Goal: Task Accomplishment & Management: Complete application form

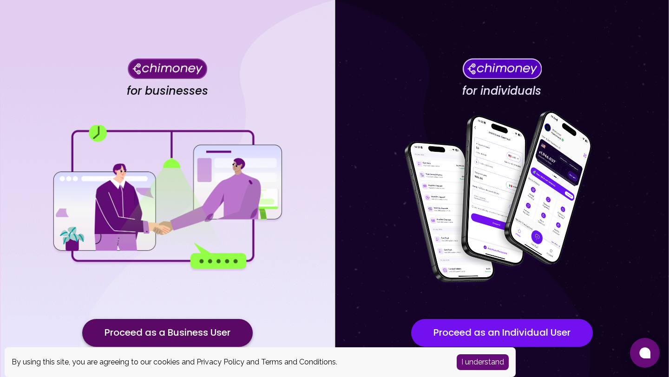
click at [232, 334] on button "Proceed as a Business User" at bounding box center [167, 333] width 170 height 28
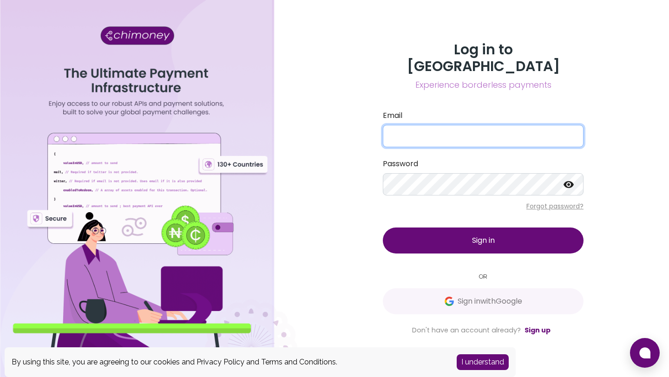
type input "[EMAIL_ADDRESS][DOMAIN_NAME]"
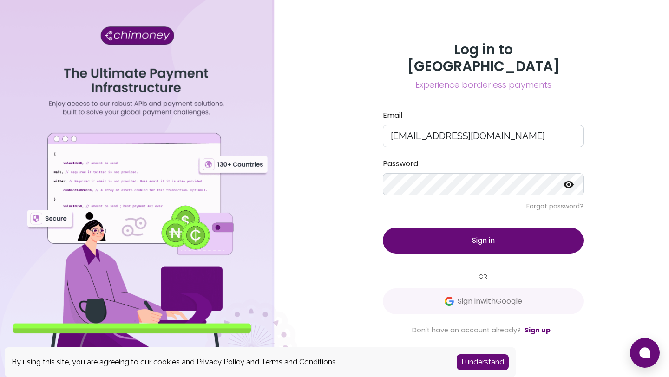
click at [484, 236] on span "Sign in" at bounding box center [483, 240] width 23 height 11
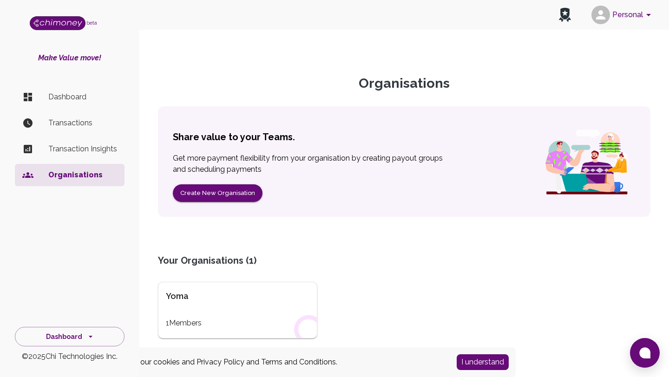
scroll to position [49, 0]
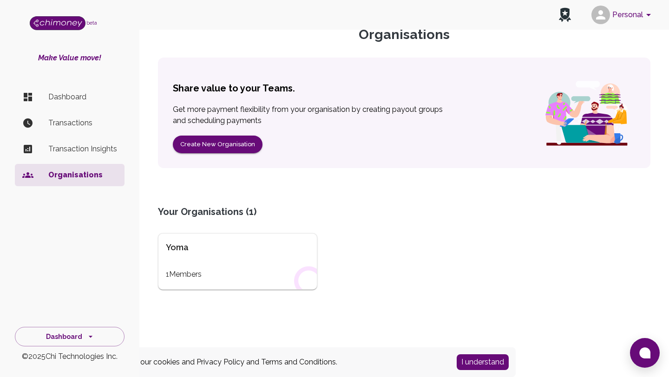
click at [644, 8] on button "Personal" at bounding box center [623, 15] width 70 height 24
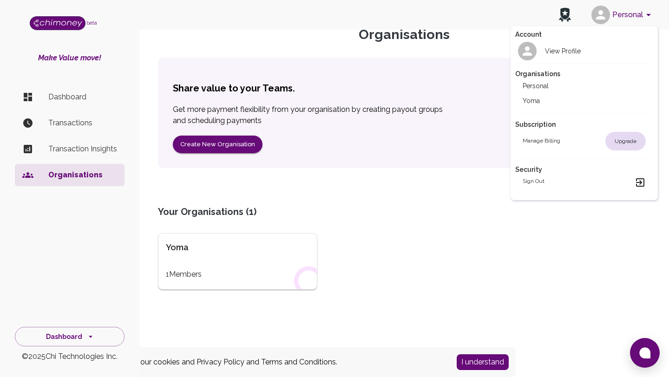
click at [570, 100] on li "Yoma" at bounding box center [584, 100] width 138 height 15
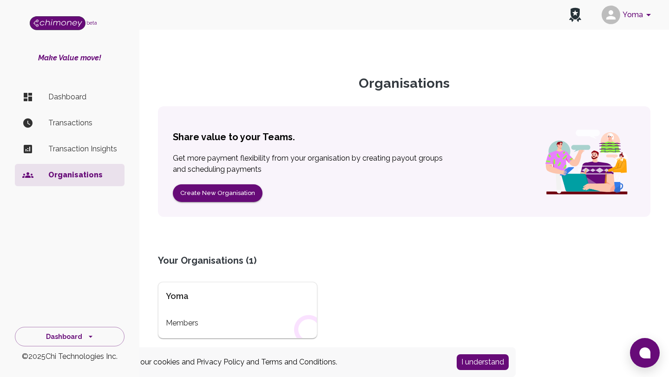
scroll to position [49, 0]
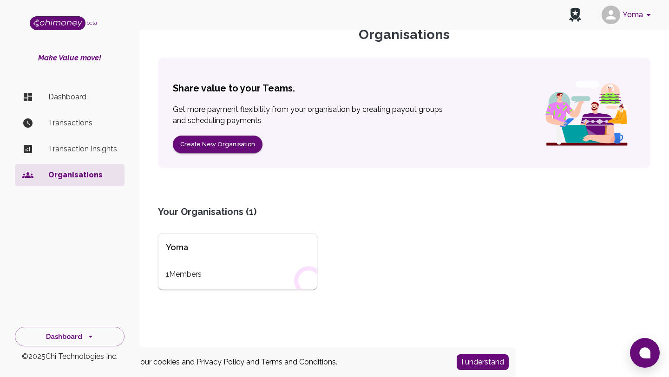
click at [193, 268] on div "Yoma 1 Members" at bounding box center [237, 261] width 159 height 57
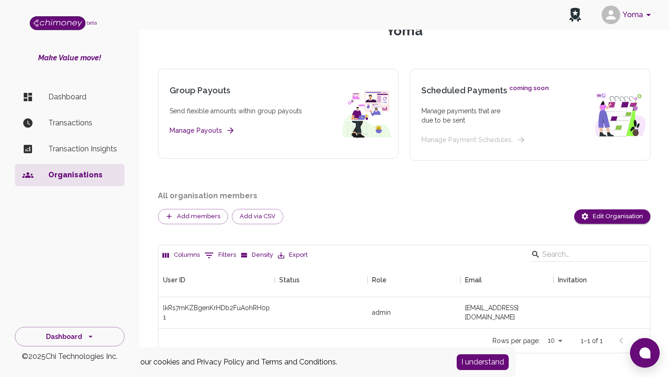
scroll to position [59, 0]
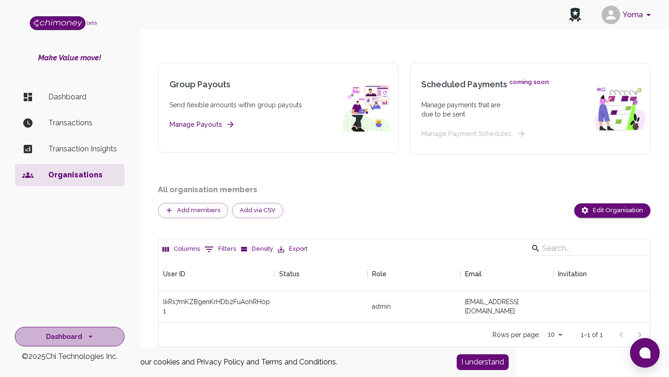
click at [103, 331] on button "Dashboard" at bounding box center [70, 337] width 110 height 20
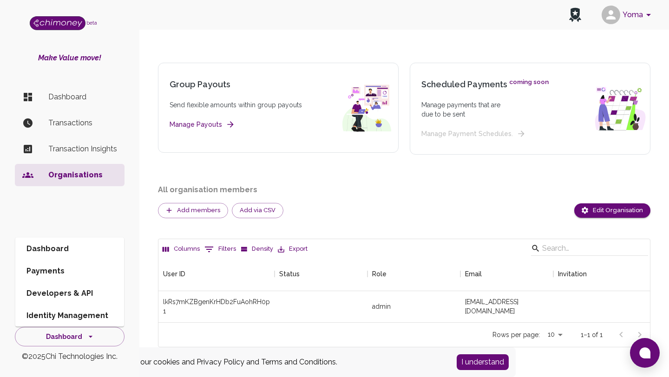
click at [98, 220] on div "Dashboard Transactions Transaction Insights Organisations" at bounding box center [69, 193] width 139 height 222
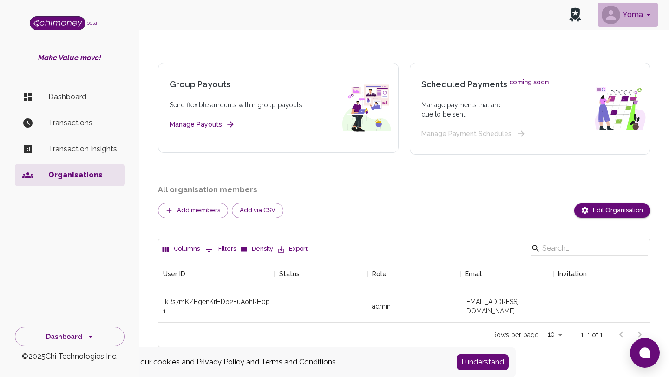
click at [642, 16] on button "Yoma" at bounding box center [628, 15] width 60 height 24
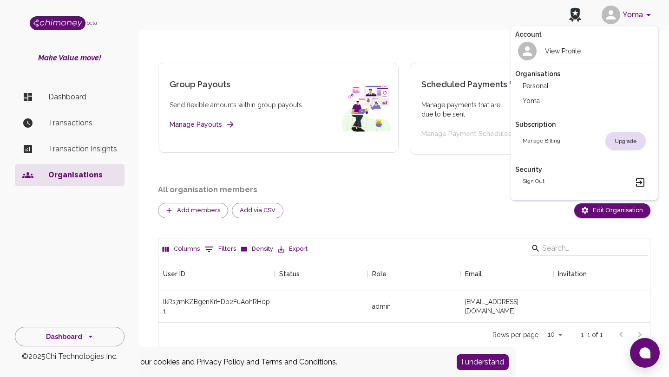
click at [436, 35] on div at bounding box center [334, 188] width 669 height 377
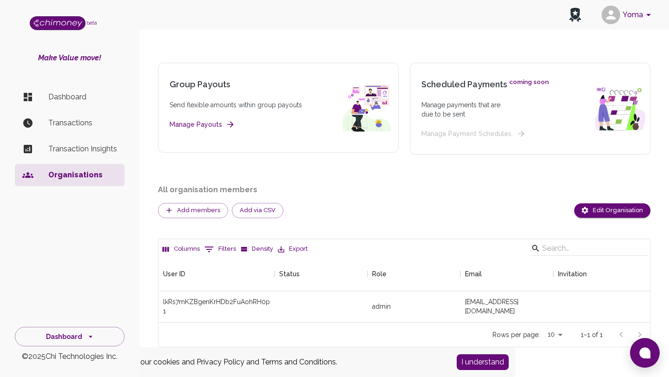
click at [635, 17] on button "Yoma" at bounding box center [628, 15] width 60 height 24
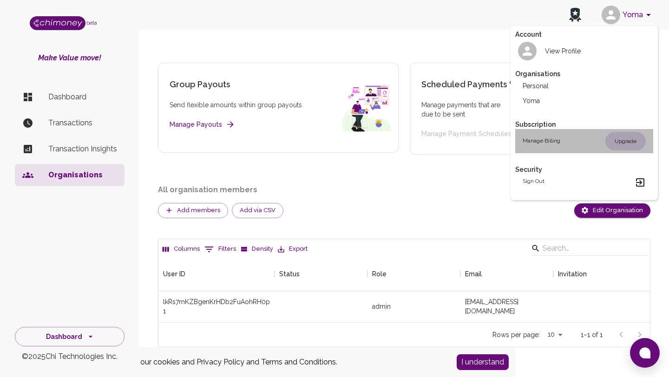
click at [542, 143] on h2 "Manage billing" at bounding box center [542, 141] width 38 height 9
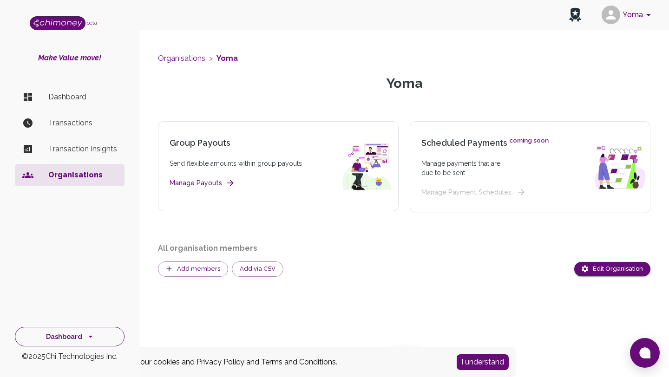
click at [115, 335] on button "Dashboard" at bounding box center [70, 337] width 110 height 20
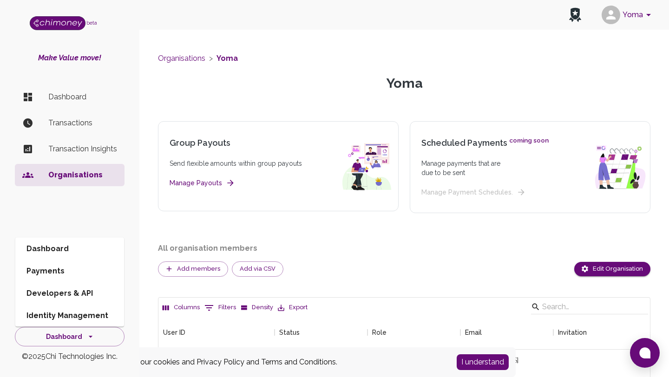
scroll to position [59, 0]
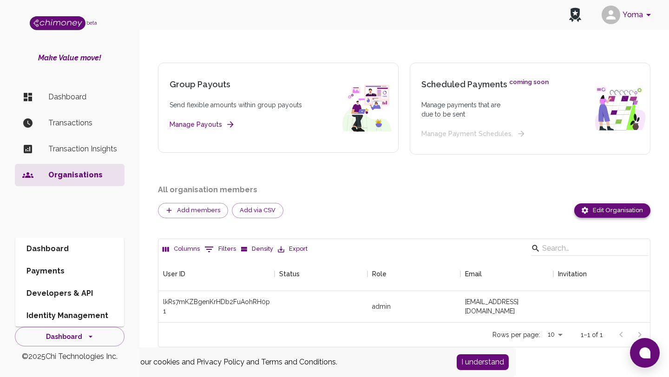
click at [616, 212] on button "Edit Organisation" at bounding box center [612, 210] width 76 height 14
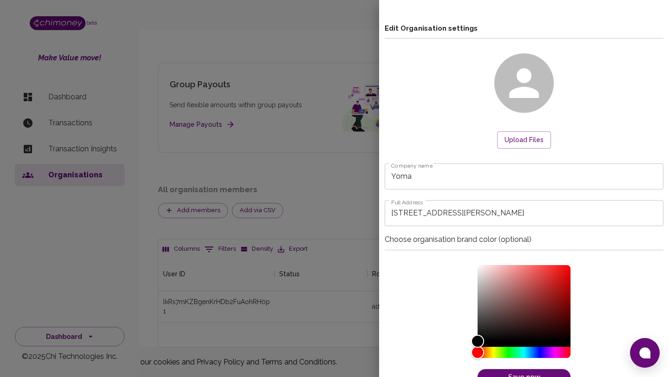
scroll to position [8, 0]
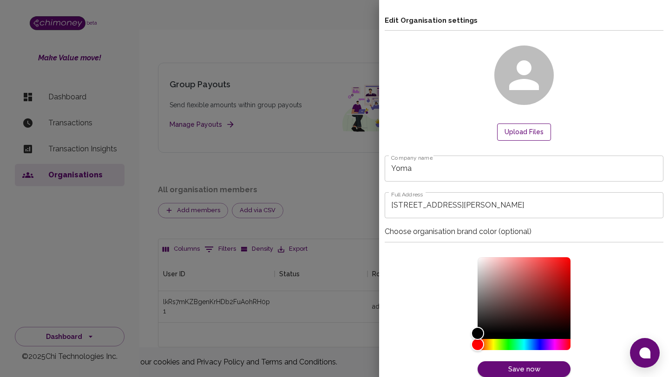
click at [534, 136] on button "Upload Files" at bounding box center [524, 132] width 54 height 17
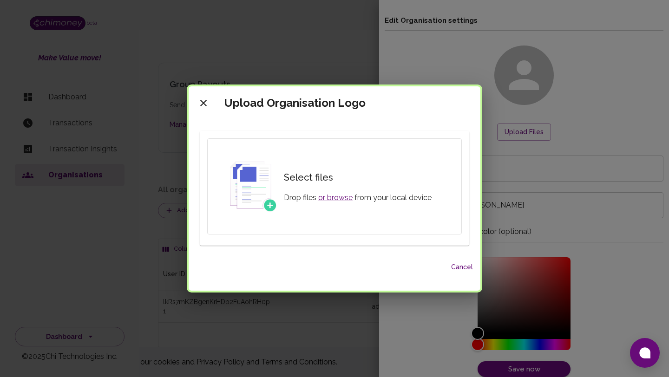
click at [462, 273] on button "Cancel" at bounding box center [462, 267] width 30 height 17
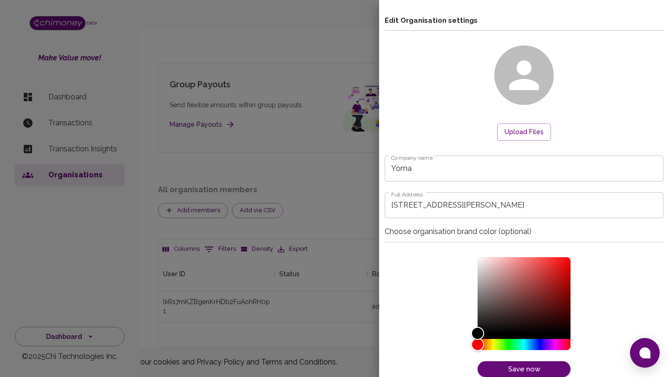
click at [332, 42] on div at bounding box center [334, 188] width 669 height 377
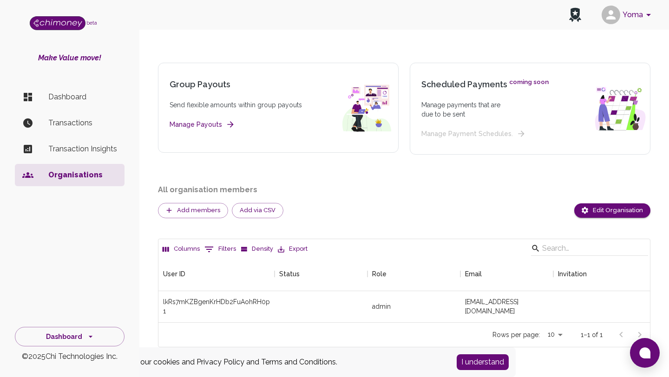
click at [628, 21] on button "Yoma" at bounding box center [628, 15] width 60 height 24
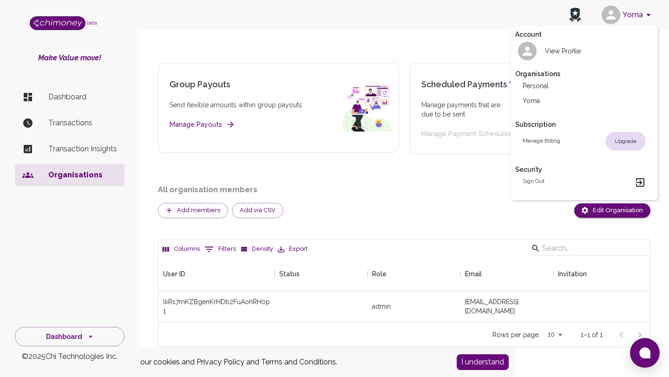
click at [544, 103] on li "Yoma" at bounding box center [584, 100] width 138 height 15
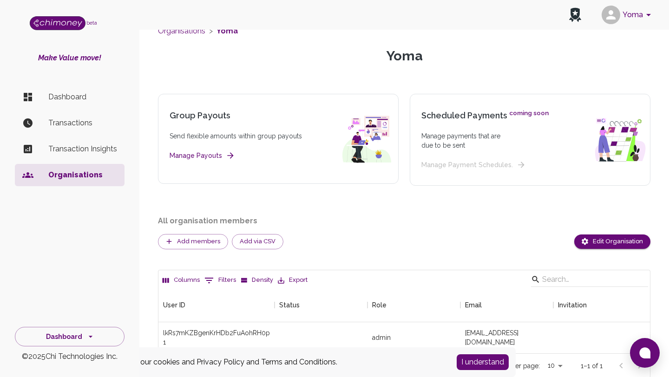
scroll to position [59, 0]
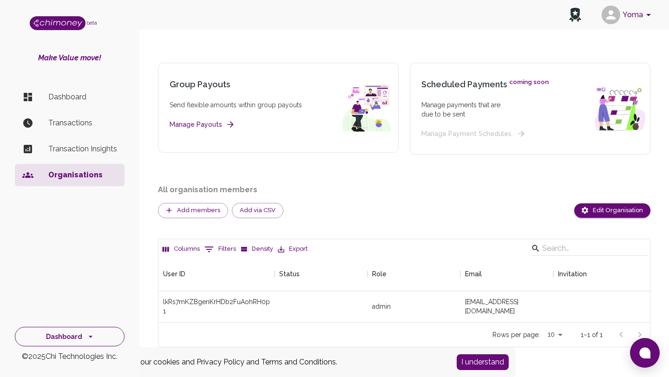
click at [98, 331] on button "Dashboard" at bounding box center [70, 337] width 110 height 20
click at [88, 252] on li "Dashboard" at bounding box center [69, 249] width 109 height 22
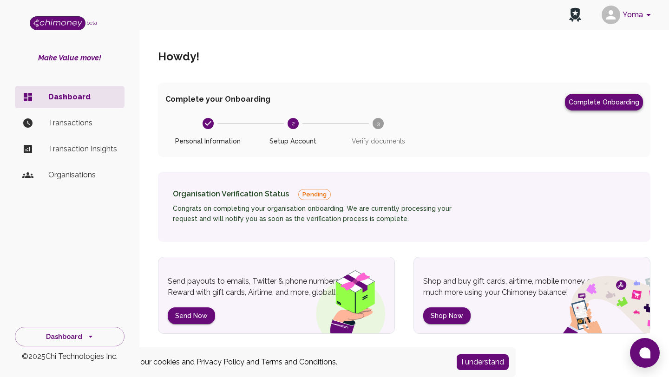
click at [590, 107] on button "Complete Onboarding" at bounding box center [604, 102] width 78 height 17
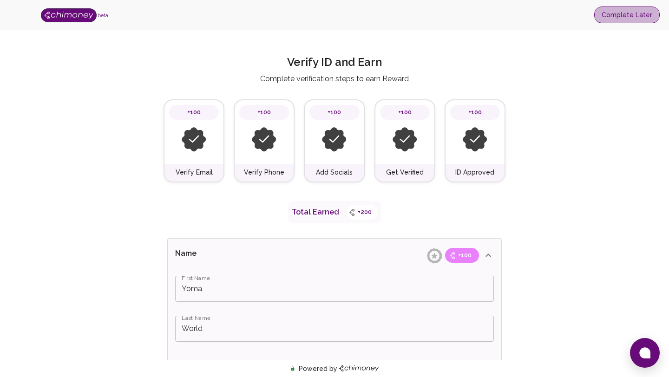
click at [635, 20] on button "Complete Later" at bounding box center [626, 15] width 65 height 17
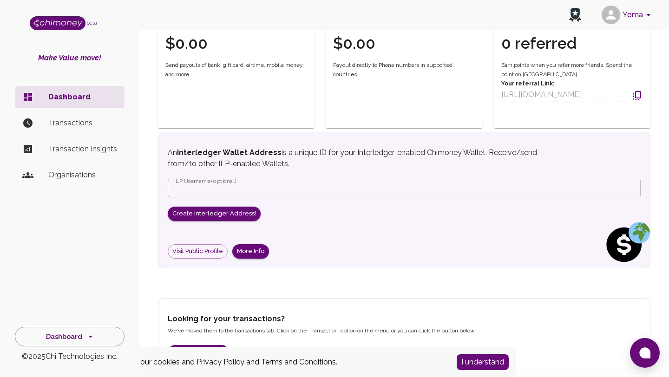
scroll to position [381, 0]
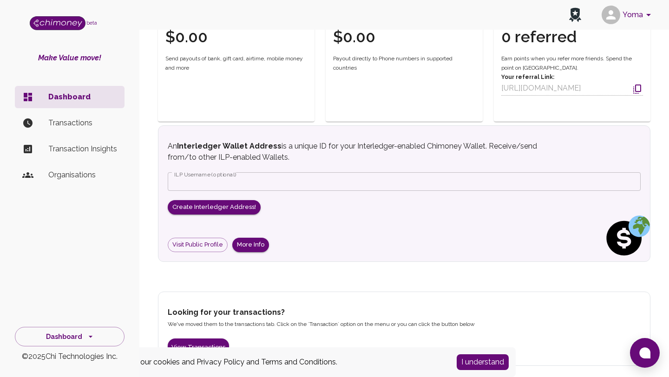
click at [84, 180] on p "Organisations" at bounding box center [82, 175] width 69 height 11
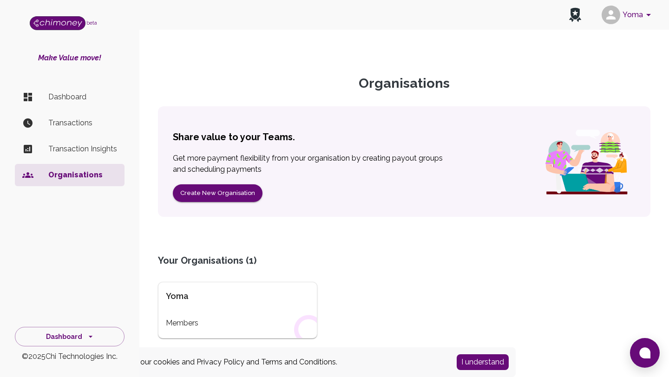
click at [196, 299] on div "Yoma" at bounding box center [238, 296] width 144 height 13
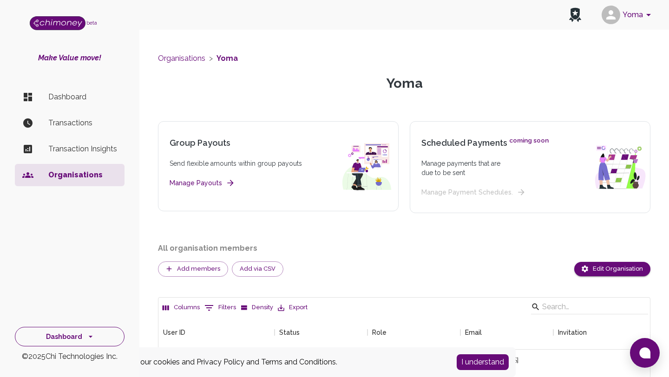
click at [96, 337] on button "Dashboard" at bounding box center [70, 337] width 110 height 20
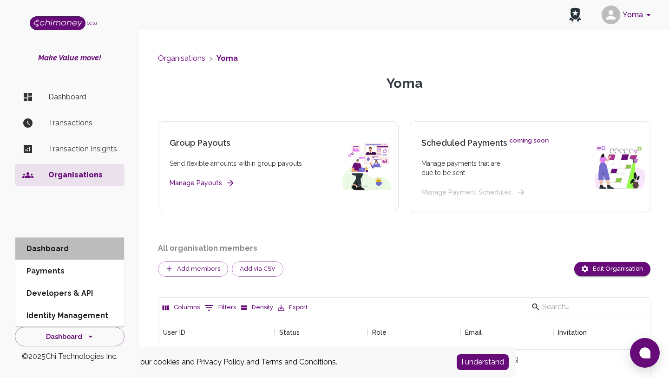
click at [93, 250] on li "Dashboard" at bounding box center [69, 249] width 109 height 22
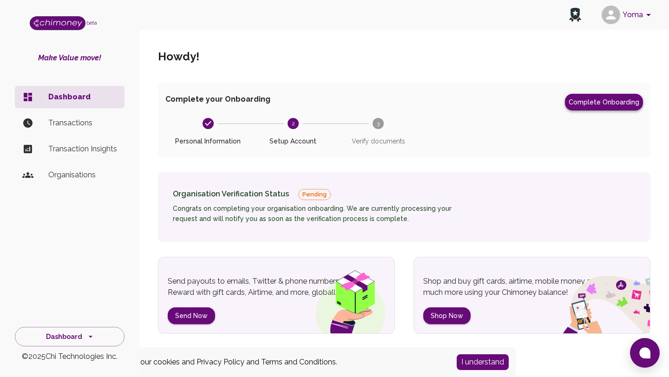
click at [593, 98] on button "Complete Onboarding" at bounding box center [604, 102] width 78 height 17
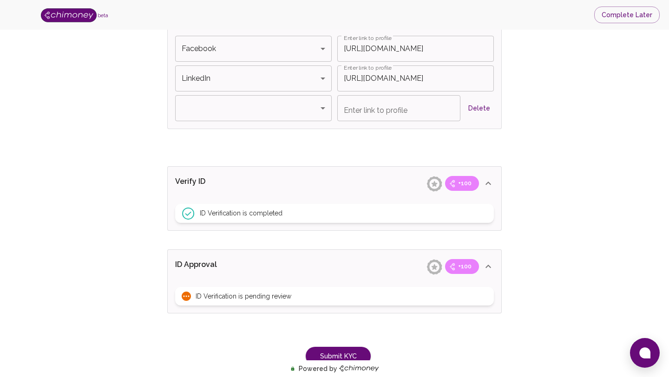
scroll to position [664, 0]
click at [480, 110] on button "Delete" at bounding box center [479, 107] width 30 height 17
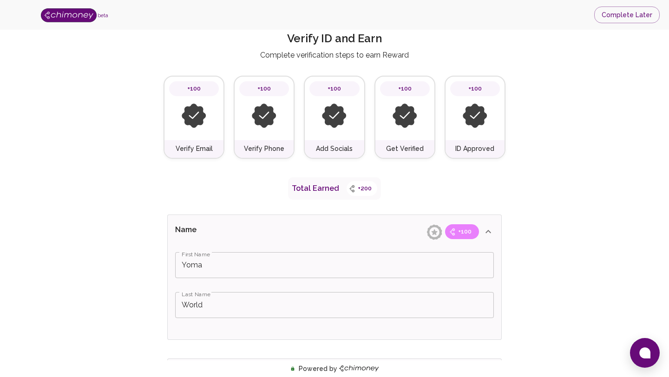
scroll to position [0, 0]
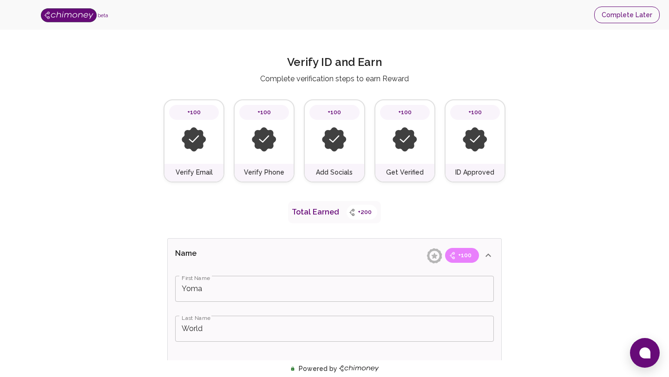
click at [625, 16] on button "Complete Later" at bounding box center [626, 15] width 65 height 17
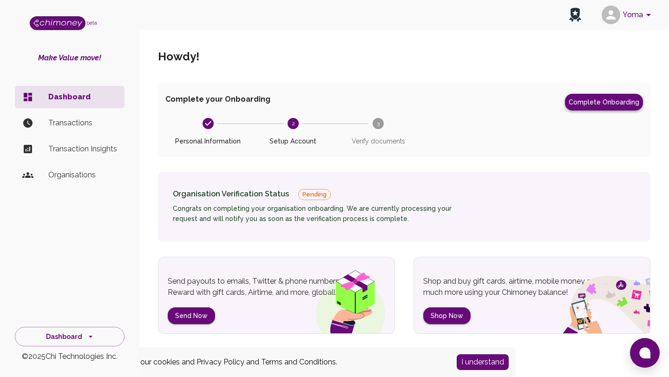
click at [607, 94] on button "Complete Onboarding" at bounding box center [604, 102] width 78 height 17
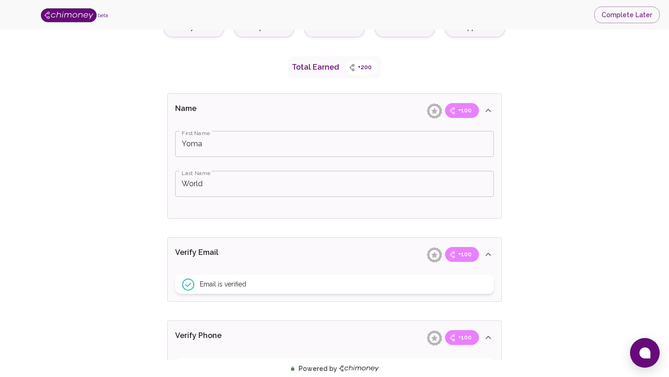
scroll to position [137, 0]
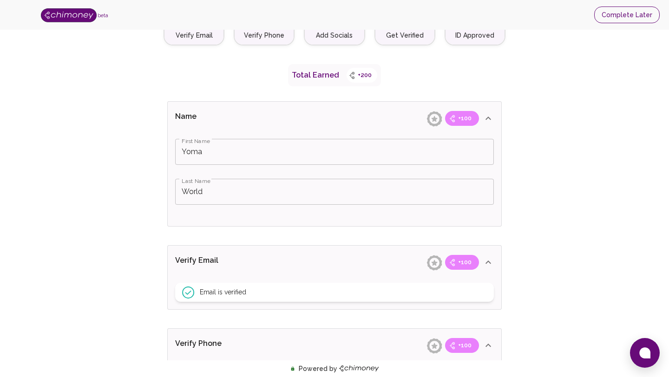
click at [619, 16] on button "Complete Later" at bounding box center [626, 15] width 65 height 17
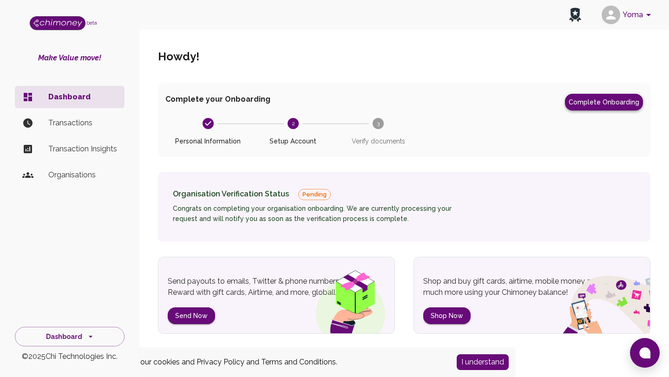
click at [616, 98] on button "Complete Onboarding" at bounding box center [604, 102] width 78 height 17
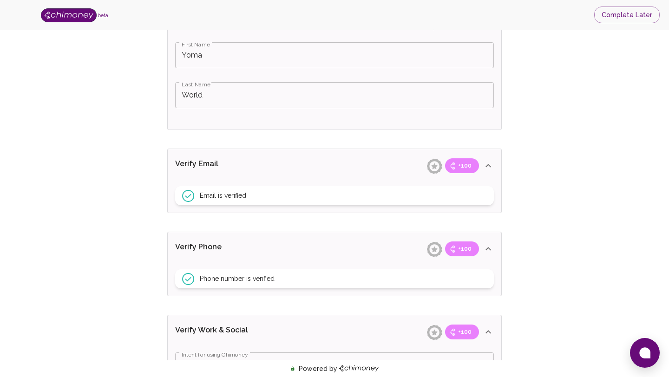
scroll to position [234, 0]
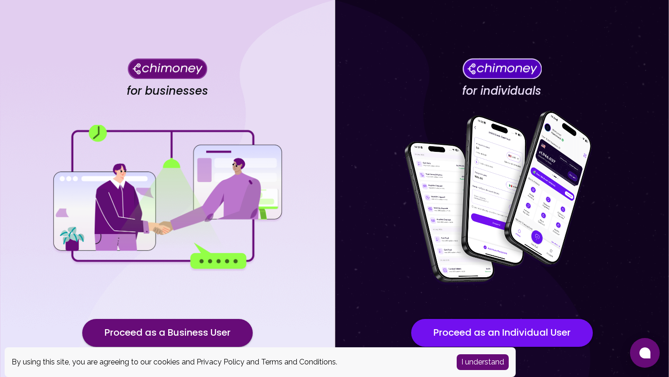
scroll to position [42, 0]
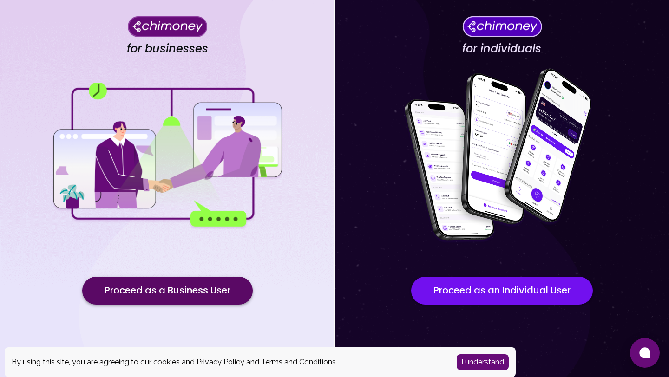
click at [214, 286] on button "Proceed as a Business User" at bounding box center [167, 291] width 170 height 28
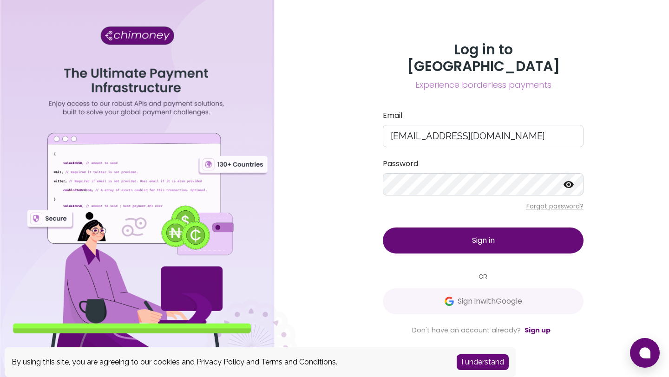
click at [439, 228] on button "Sign in" at bounding box center [483, 241] width 201 height 26
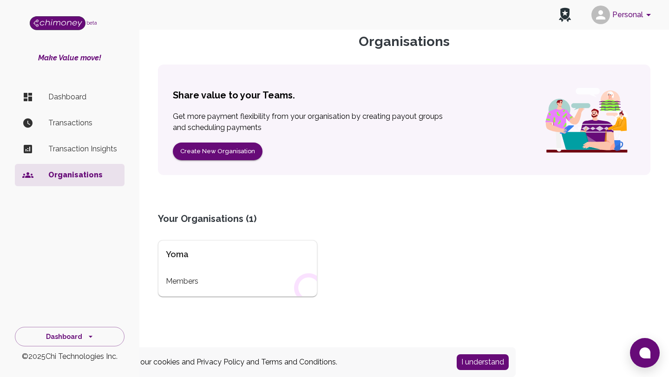
scroll to position [49, 0]
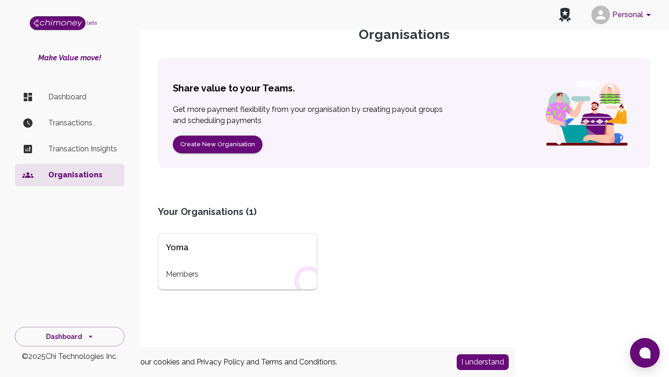
click at [241, 267] on div "Yoma Members" at bounding box center [237, 261] width 159 height 57
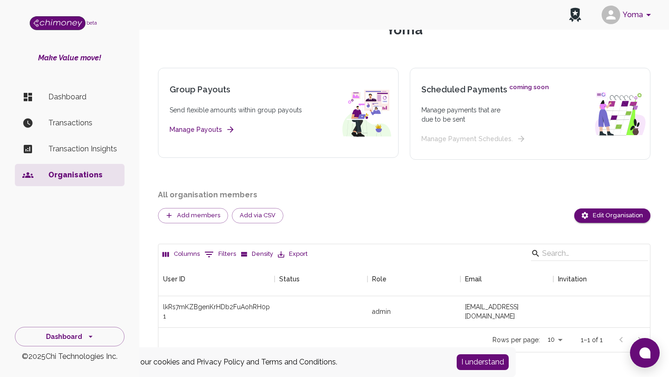
scroll to position [59, 0]
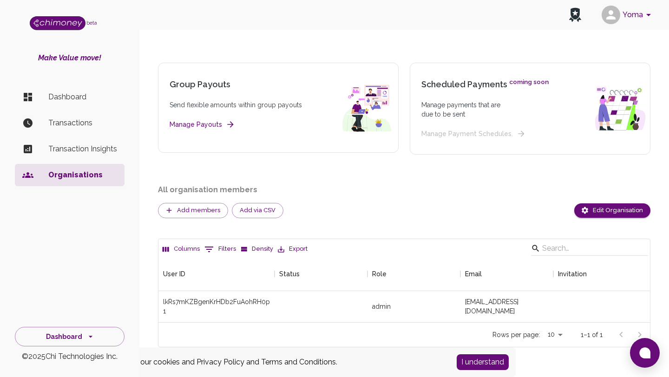
click at [70, 99] on p "Dashboard" at bounding box center [82, 97] width 69 height 11
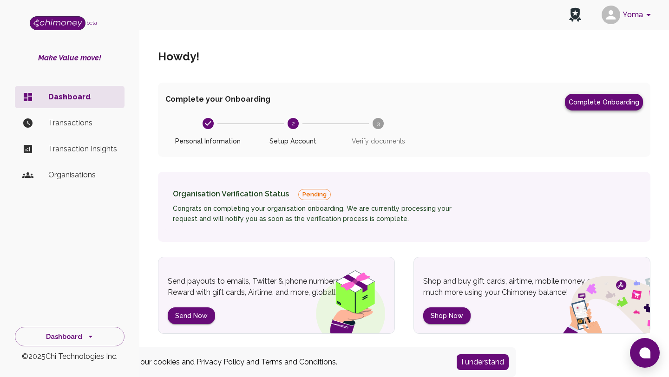
click at [608, 110] on button "Complete Onboarding" at bounding box center [604, 102] width 78 height 17
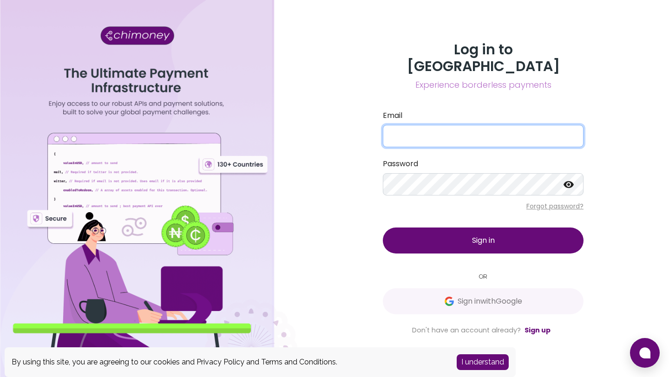
type input "[EMAIL_ADDRESS][DOMAIN_NAME]"
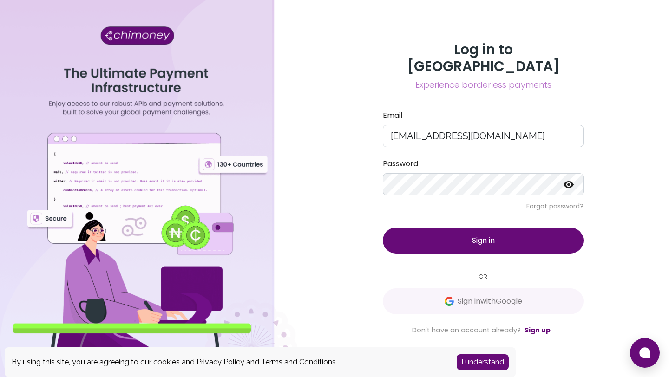
click at [539, 228] on button "Sign in" at bounding box center [483, 241] width 201 height 26
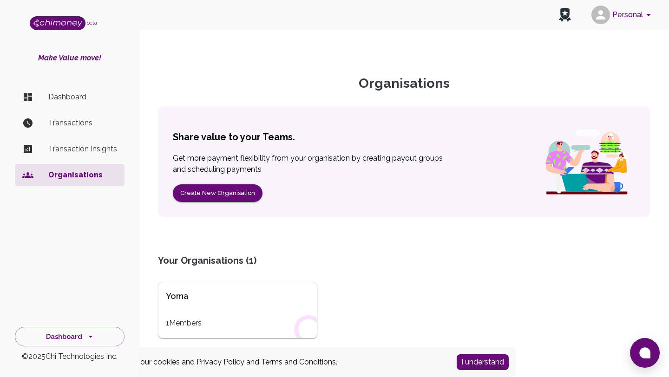
scroll to position [49, 0]
